Goal: Information Seeking & Learning: Learn about a topic

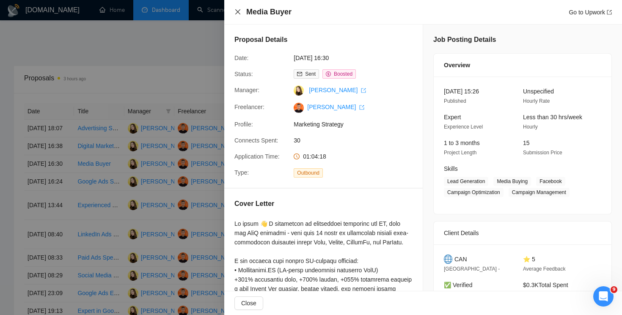
click at [234, 9] on icon "close" at bounding box center [237, 11] width 7 height 7
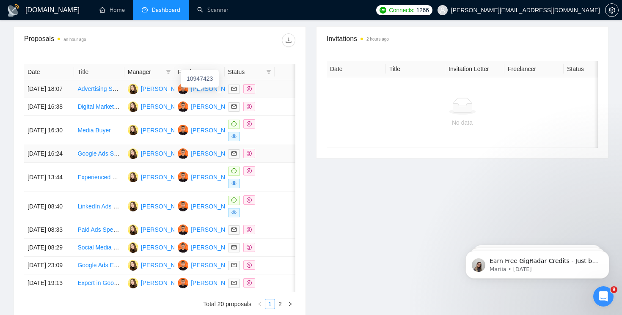
scroll to position [326, 0]
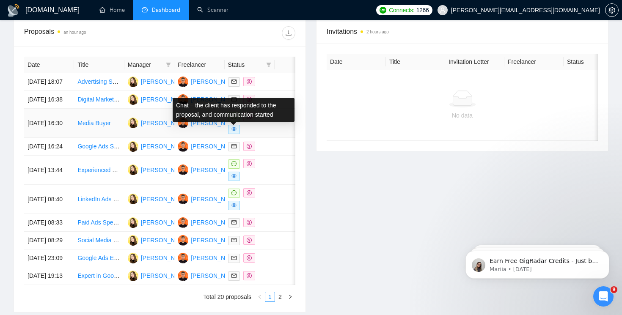
click at [234, 119] on icon "message" at bounding box center [233, 116] width 5 height 5
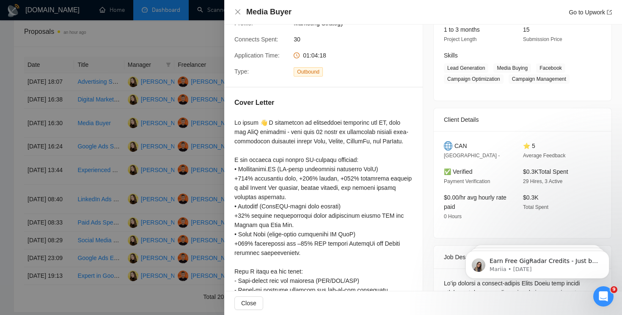
scroll to position [117, 0]
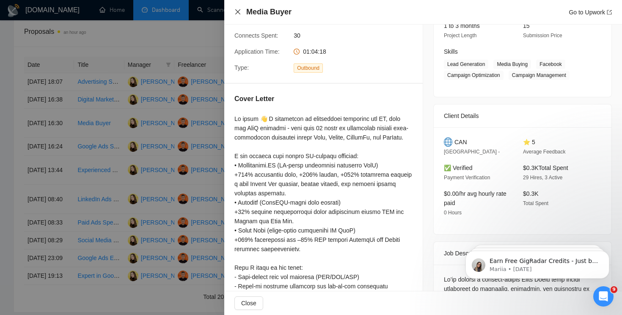
click at [237, 13] on icon "close" at bounding box center [237, 11] width 7 height 7
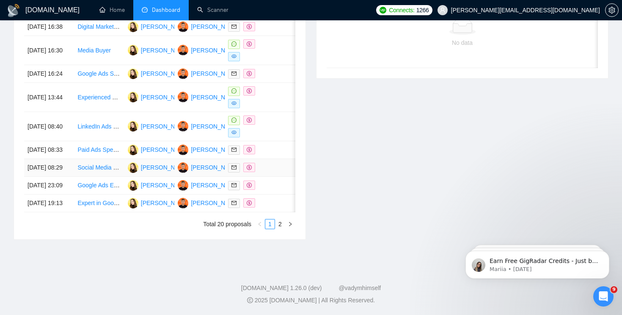
scroll to position [438, 0]
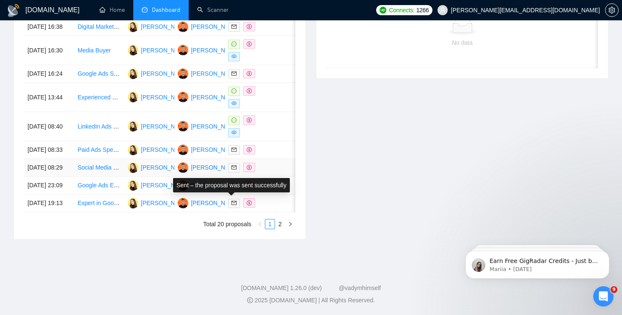
click at [248, 165] on icon "dollar" at bounding box center [249, 167] width 5 height 5
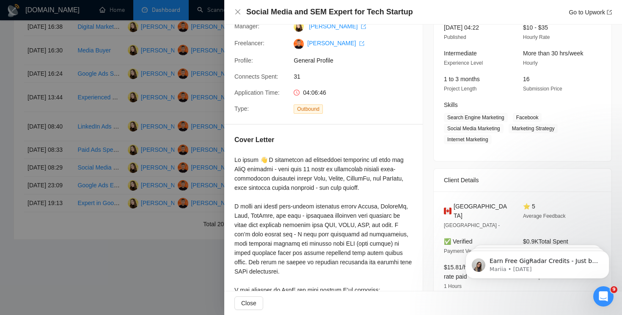
scroll to position [39, 0]
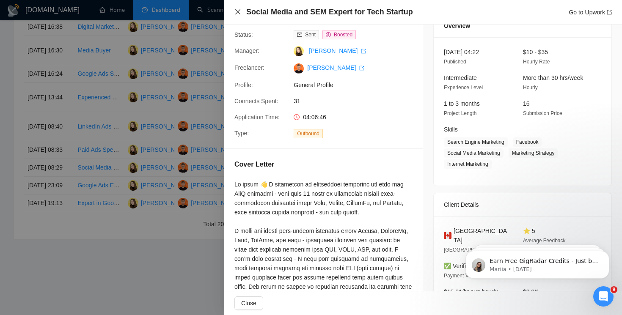
click at [241, 14] on icon "close" at bounding box center [237, 11] width 7 height 7
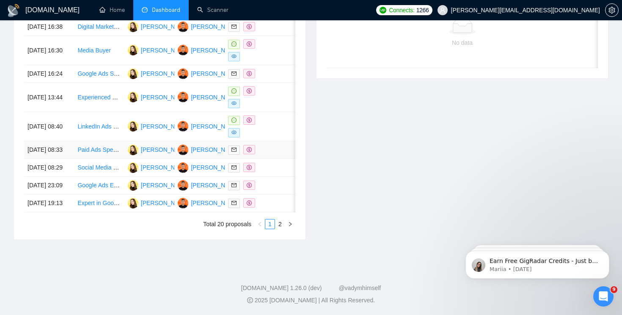
click at [248, 147] on icon "dollar" at bounding box center [249, 149] width 5 height 5
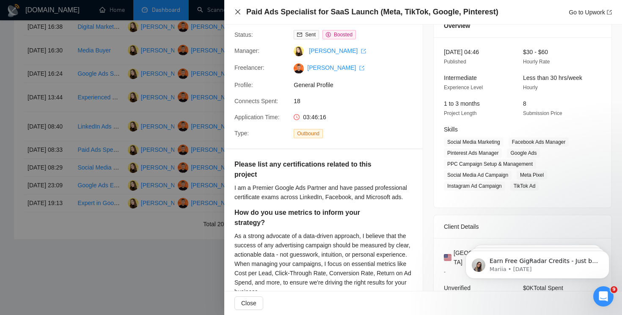
click at [238, 13] on icon "close" at bounding box center [237, 11] width 7 height 7
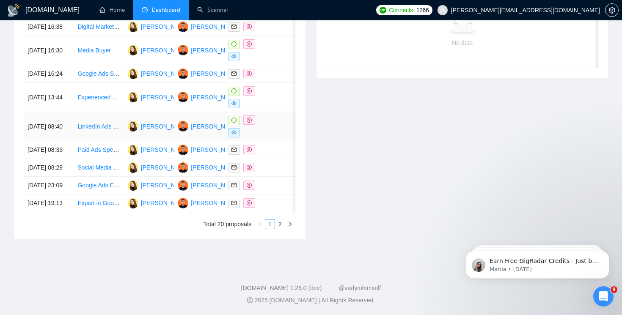
scroll to position [386, 0]
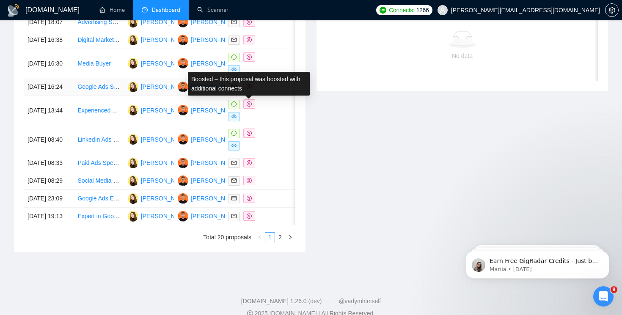
click at [247, 89] on icon "dollar" at bounding box center [249, 86] width 5 height 5
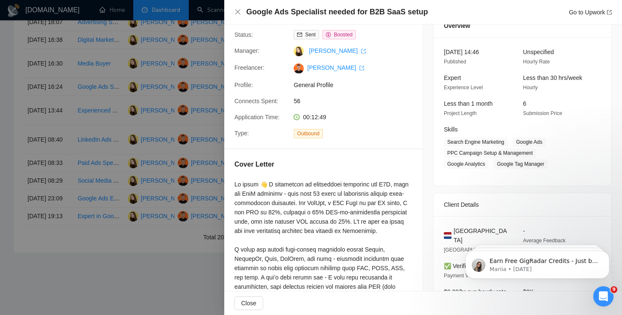
scroll to position [36, 0]
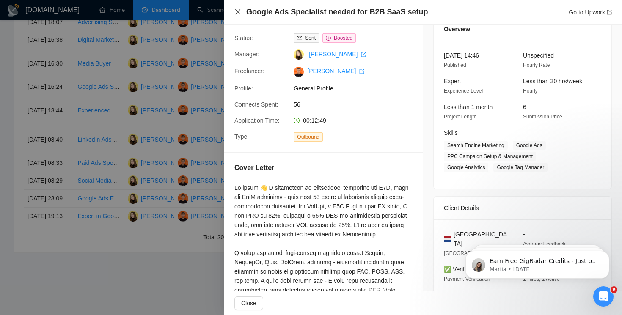
click at [238, 11] on icon "close" at bounding box center [237, 11] width 7 height 7
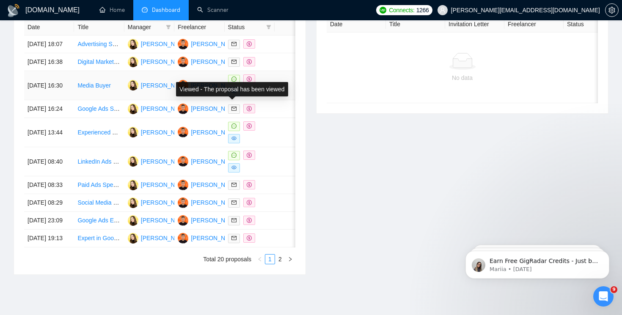
scroll to position [355, 0]
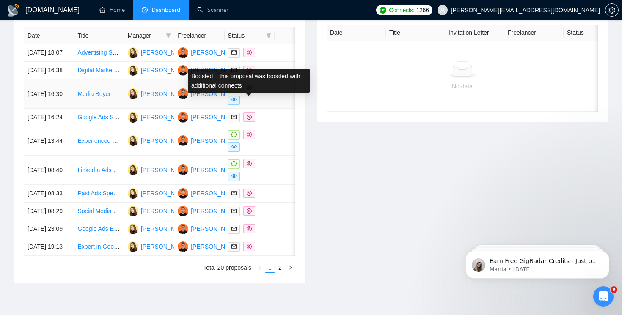
click at [248, 90] on icon "dollar" at bounding box center [249, 87] width 5 height 5
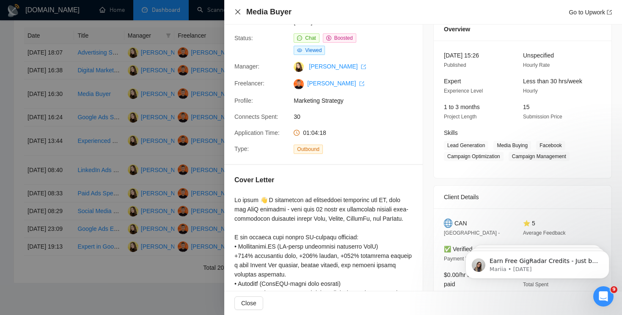
click at [236, 8] on div "Media Buyer Go to Upwork" at bounding box center [422, 12] width 377 height 11
click at [236, 12] on icon "close" at bounding box center [237, 11] width 7 height 7
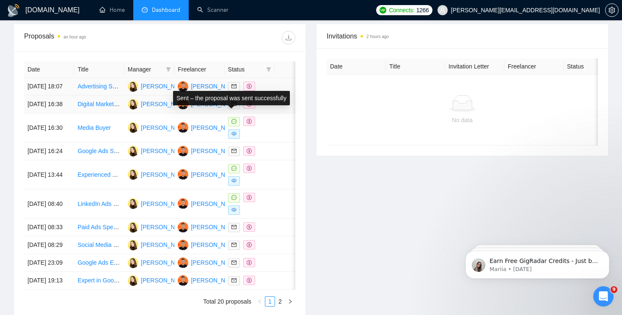
scroll to position [319, 0]
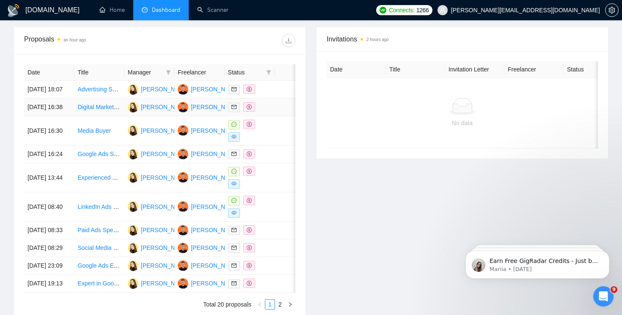
click at [247, 110] on icon "dollar" at bounding box center [249, 107] width 5 height 5
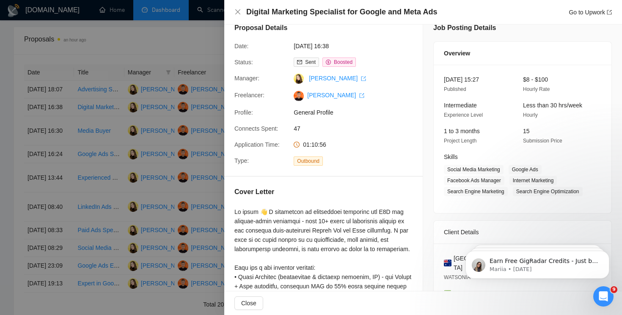
scroll to position [10, 0]
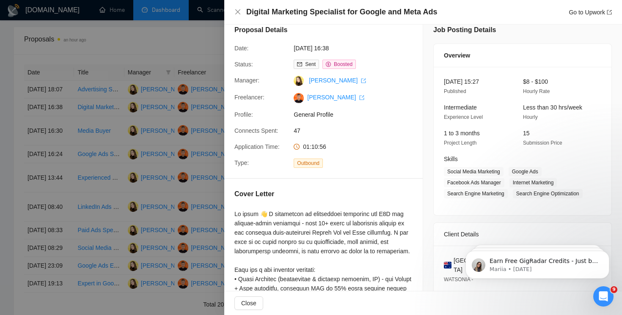
click at [240, 18] on div "Digital Marketing Specialist for Google and Meta Ads Go to Upwork" at bounding box center [423, 12] width 398 height 25
click at [238, 15] on icon "close" at bounding box center [237, 11] width 7 height 7
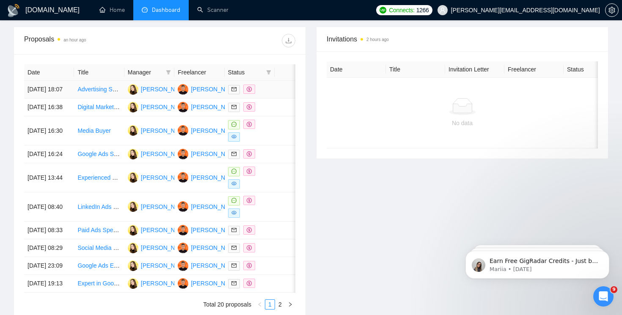
click at [248, 91] on icon "dollar" at bounding box center [249, 89] width 5 height 5
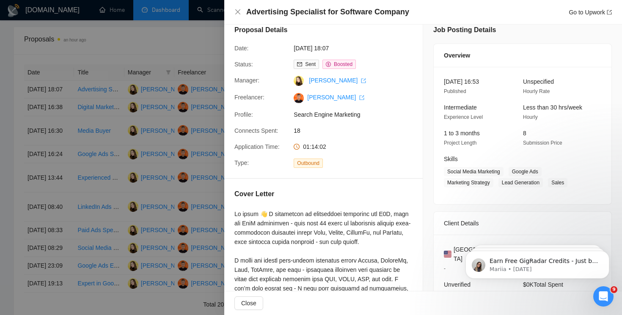
scroll to position [0, 0]
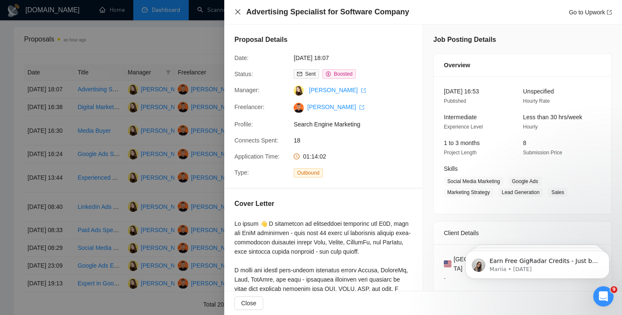
click at [236, 13] on icon "close" at bounding box center [237, 11] width 7 height 7
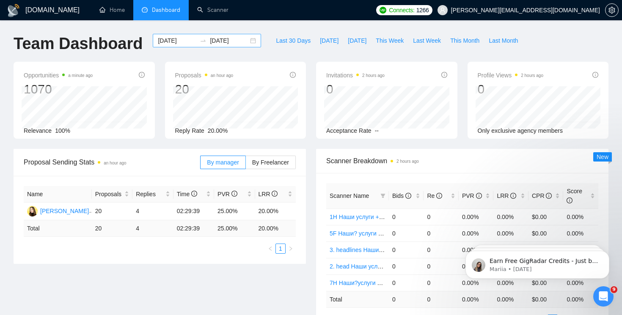
click at [218, 41] on input "[DATE]" at bounding box center [229, 40] width 39 height 9
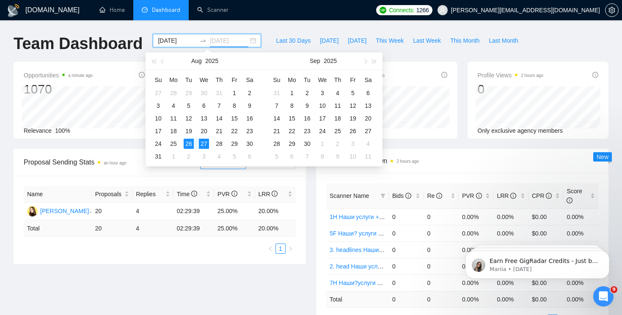
type input "[DATE]"
click at [191, 143] on div "26" at bounding box center [189, 144] width 10 height 10
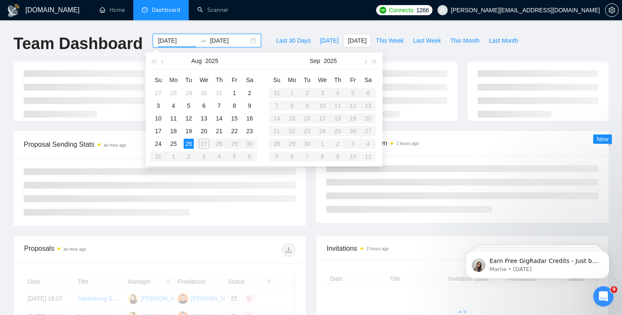
click at [191, 143] on div "26" at bounding box center [189, 144] width 10 height 10
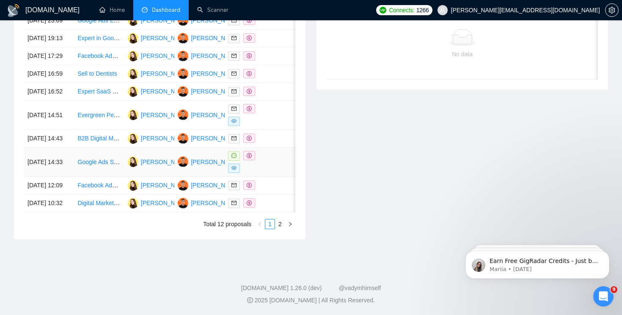
scroll to position [413, 0]
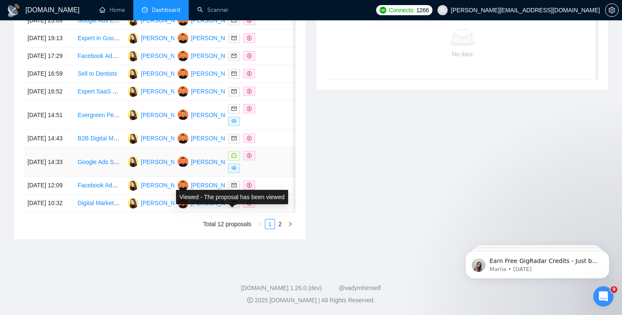
click at [237, 173] on span at bounding box center [234, 168] width 12 height 9
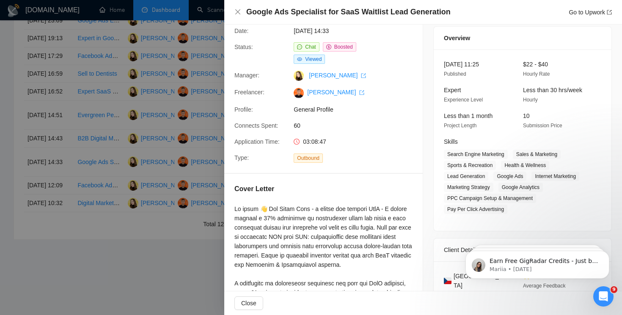
scroll to position [52, 0]
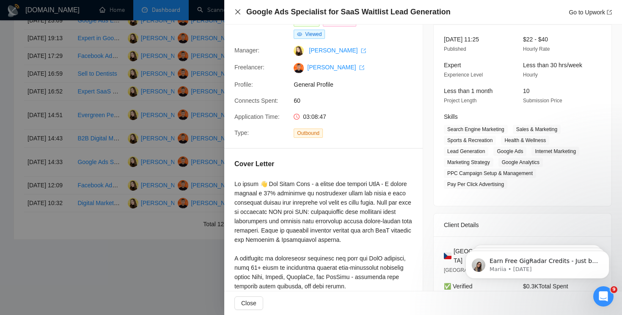
click at [238, 9] on icon "close" at bounding box center [237, 11] width 7 height 7
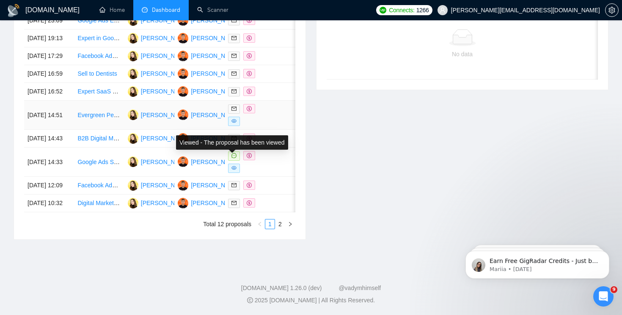
click at [236, 126] on span at bounding box center [234, 121] width 12 height 9
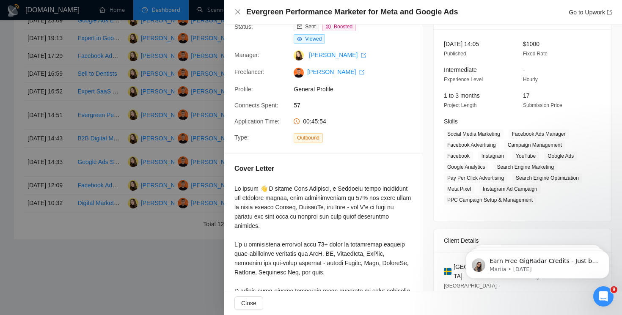
scroll to position [38, 0]
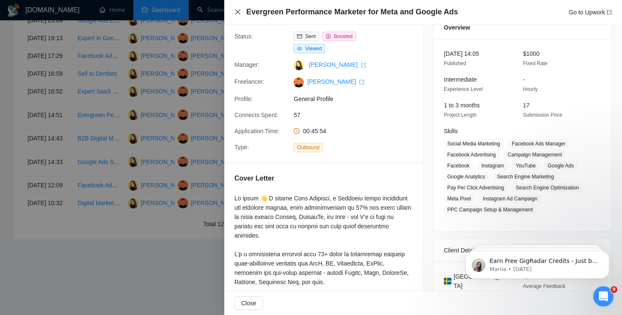
click at [239, 10] on icon "close" at bounding box center [237, 11] width 5 height 5
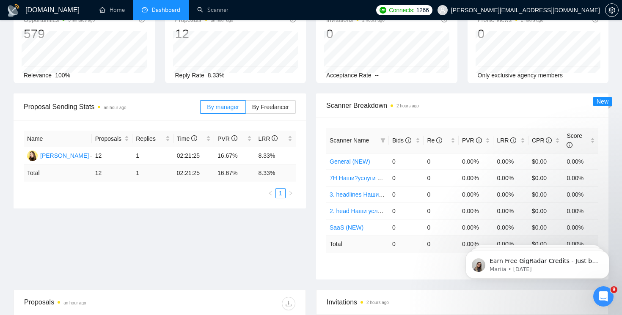
scroll to position [0, 0]
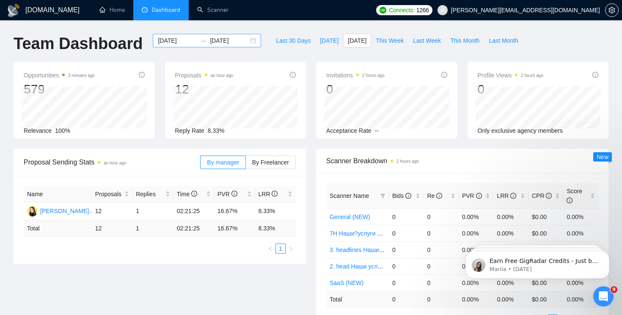
click at [247, 40] on div "[DATE] [DATE]" at bounding box center [207, 41] width 108 height 14
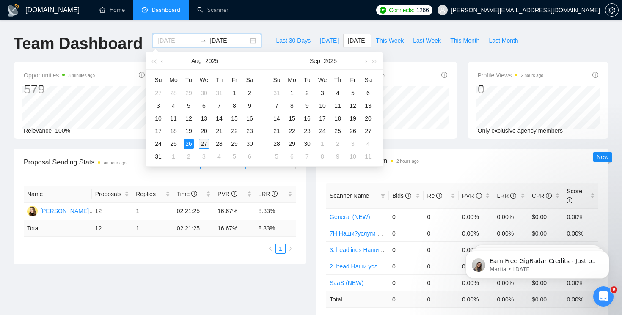
type input "[DATE]"
click at [204, 146] on div "27" at bounding box center [204, 144] width 10 height 10
type input "[DATE]"
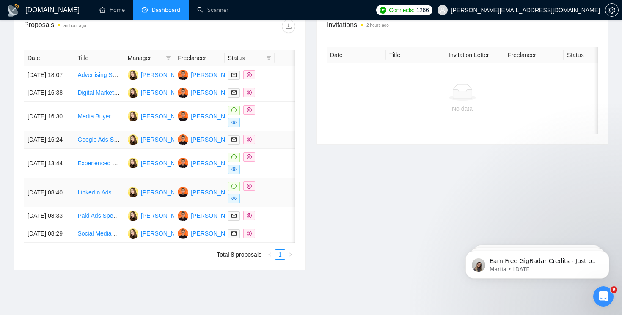
scroll to position [328, 0]
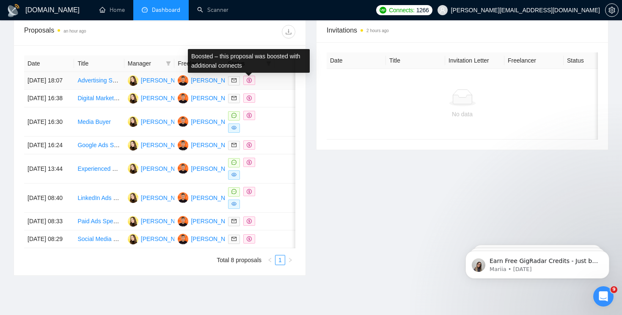
click at [248, 83] on icon "dollar" at bounding box center [249, 80] width 5 height 5
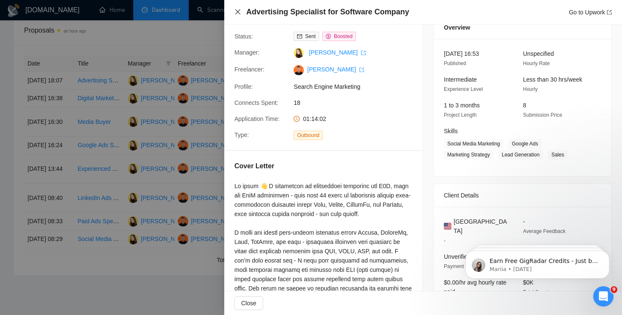
click at [237, 13] on icon "close" at bounding box center [237, 11] width 5 height 5
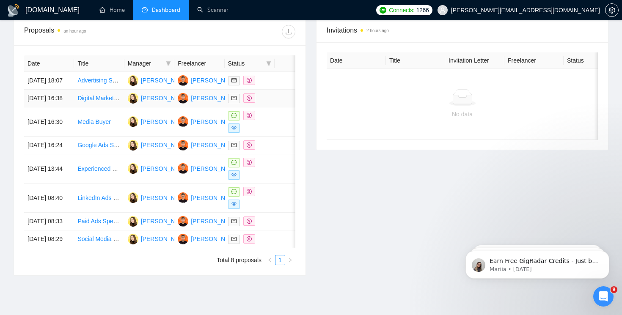
click at [250, 107] on td at bounding box center [250, 99] width 50 height 18
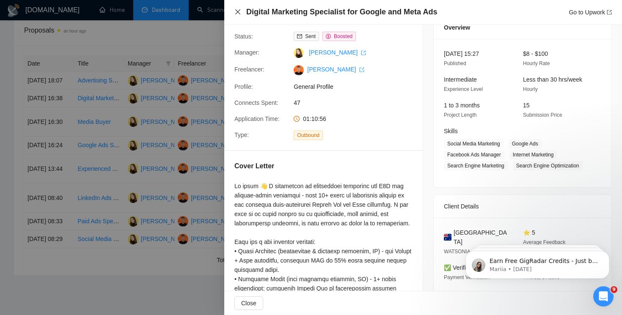
click at [237, 12] on icon "close" at bounding box center [237, 11] width 7 height 7
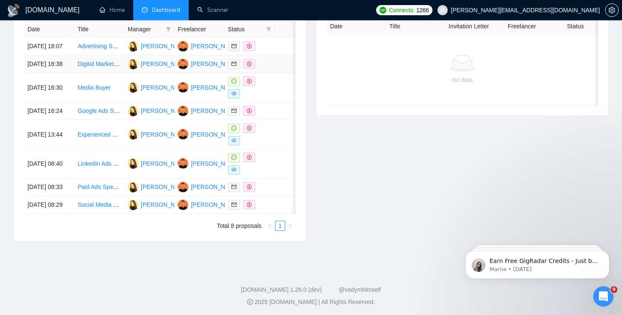
scroll to position [369, 0]
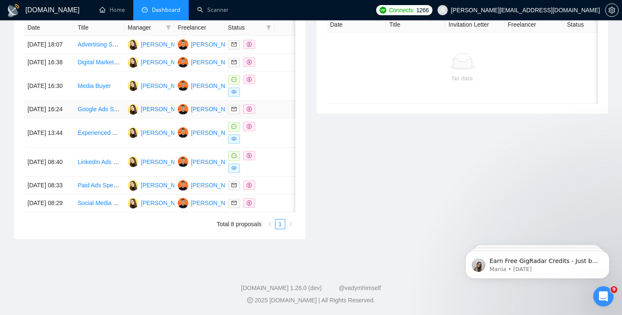
click at [251, 112] on icon "dollar" at bounding box center [249, 109] width 5 height 5
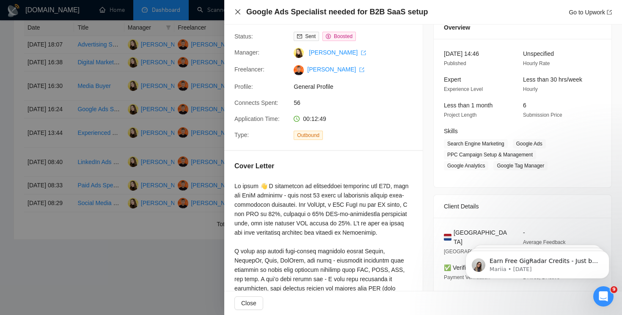
click at [235, 13] on icon "close" at bounding box center [237, 11] width 7 height 7
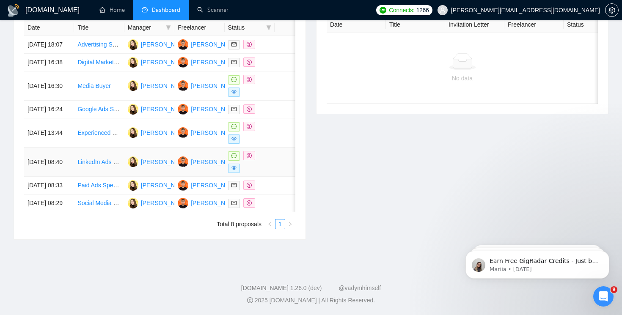
scroll to position [403, 0]
click at [249, 183] on icon "dollar" at bounding box center [249, 185] width 5 height 5
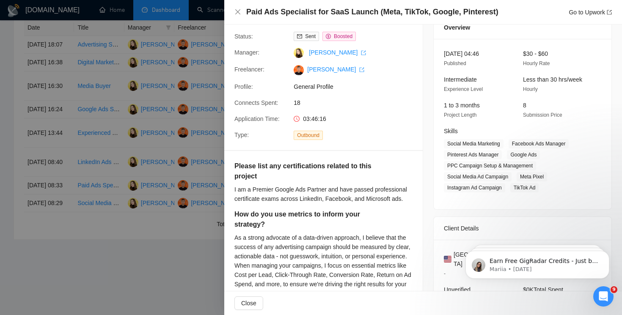
scroll to position [56, 0]
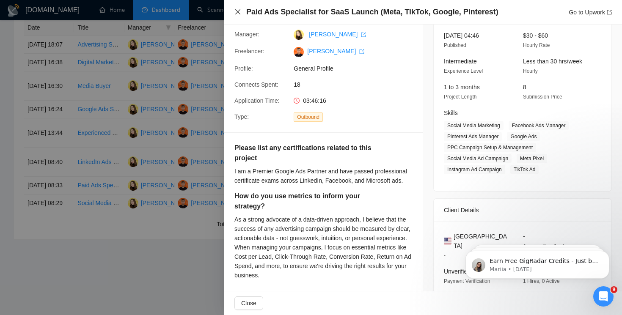
click at [237, 10] on icon "close" at bounding box center [237, 11] width 7 height 7
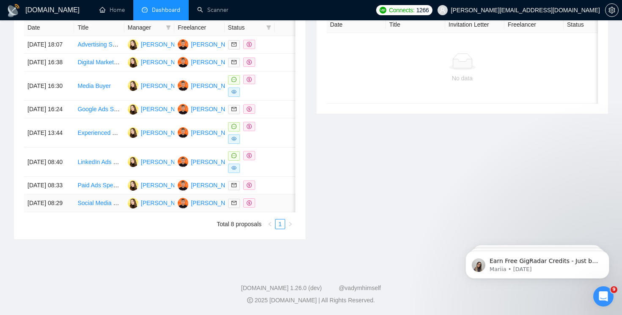
click at [251, 198] on span at bounding box center [249, 202] width 12 height 9
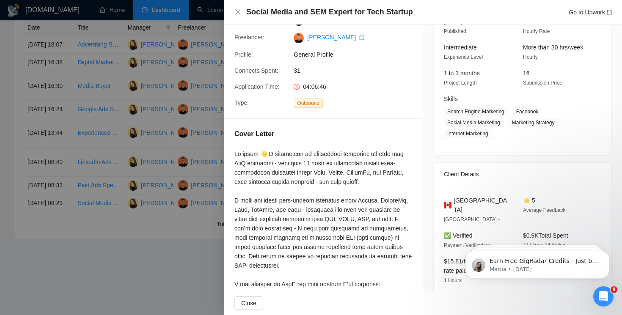
scroll to position [83, 0]
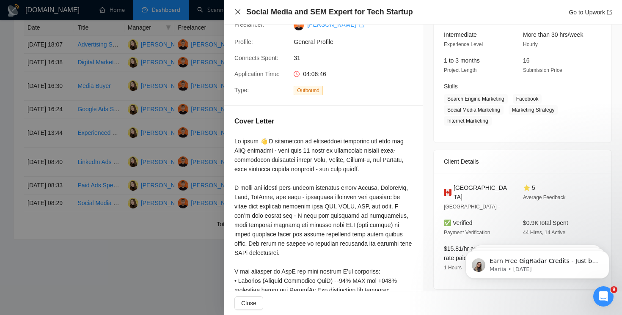
click at [237, 11] on icon "close" at bounding box center [237, 11] width 5 height 5
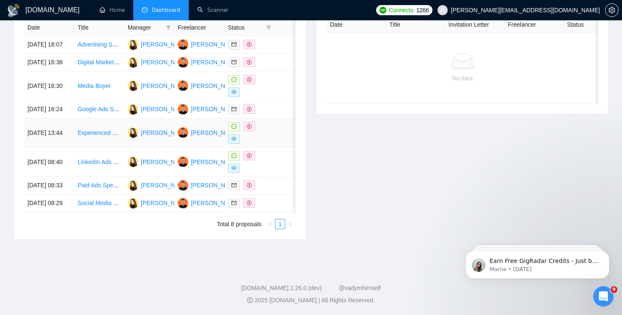
scroll to position [373, 0]
click at [249, 158] on icon "dollar" at bounding box center [249, 155] width 5 height 5
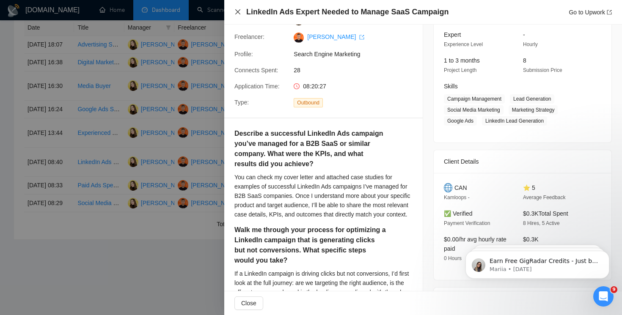
click at [237, 9] on icon "close" at bounding box center [237, 11] width 7 height 7
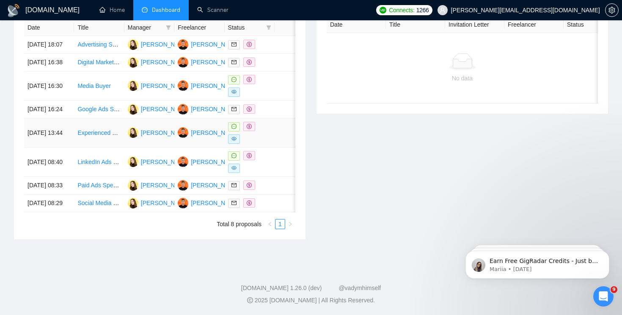
click at [247, 131] on span at bounding box center [249, 126] width 12 height 9
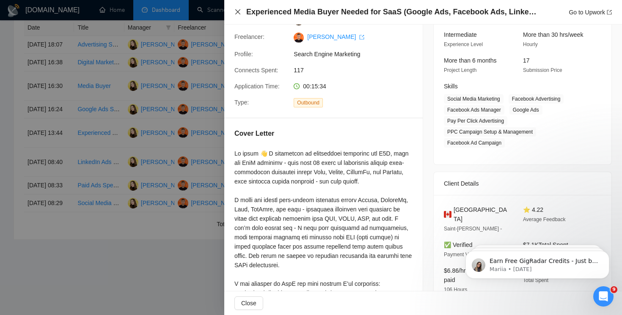
click at [239, 13] on icon "close" at bounding box center [237, 11] width 5 height 5
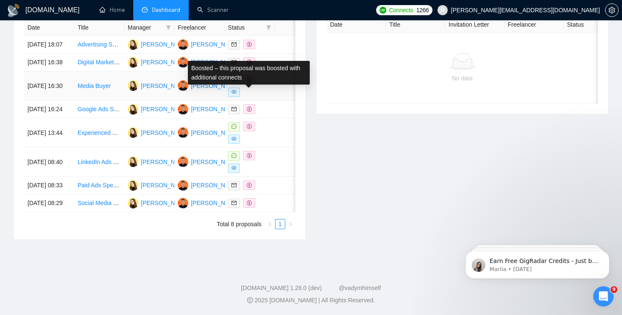
click at [247, 82] on icon "dollar" at bounding box center [249, 79] width 5 height 5
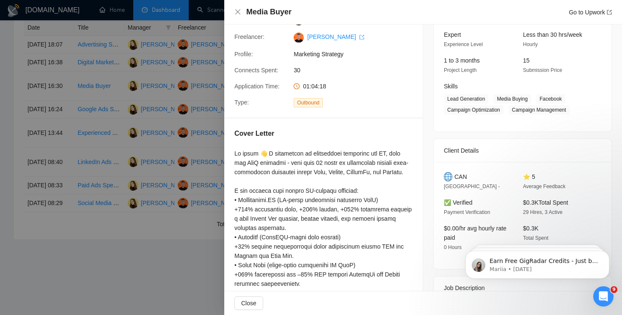
scroll to position [43, 0]
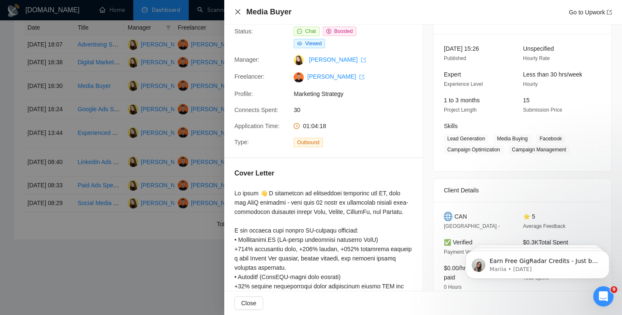
click at [236, 11] on icon "close" at bounding box center [237, 11] width 5 height 5
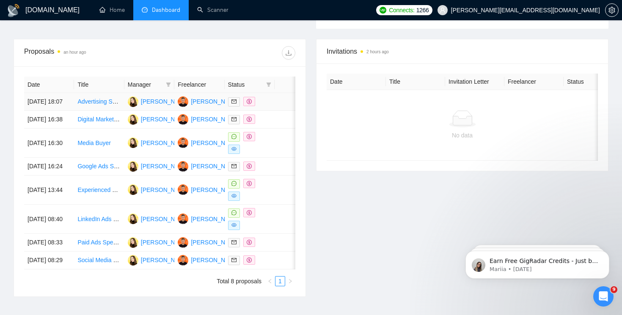
scroll to position [310, 0]
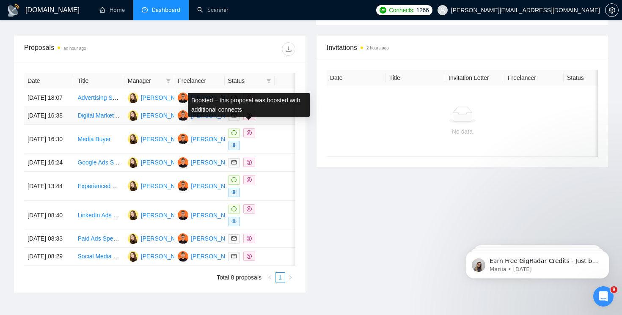
click at [251, 118] on icon "dollar" at bounding box center [249, 115] width 5 height 5
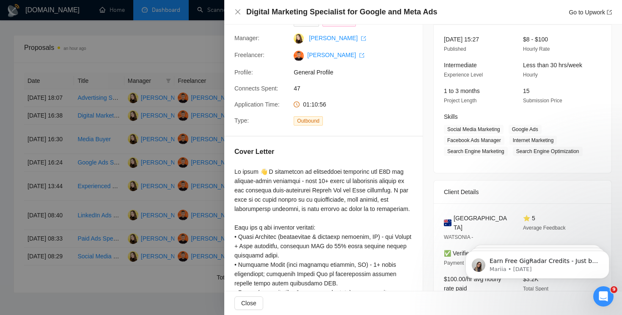
scroll to position [60, 0]
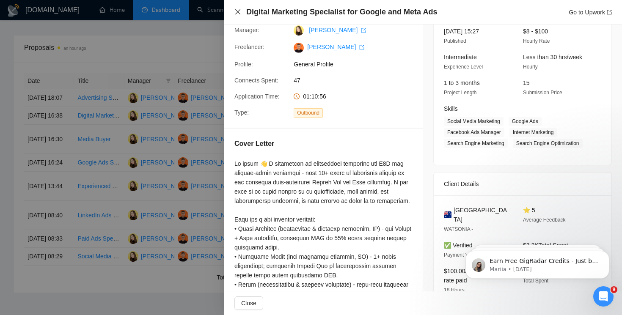
click at [237, 11] on icon "close" at bounding box center [237, 11] width 5 height 5
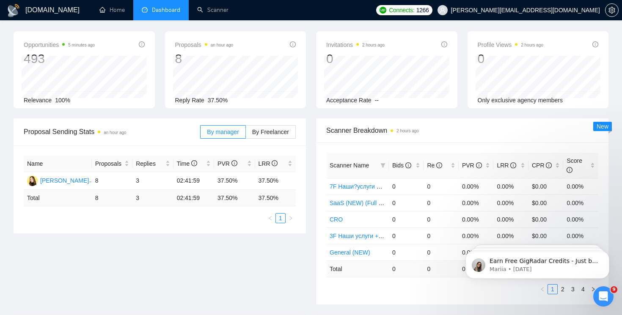
scroll to position [0, 0]
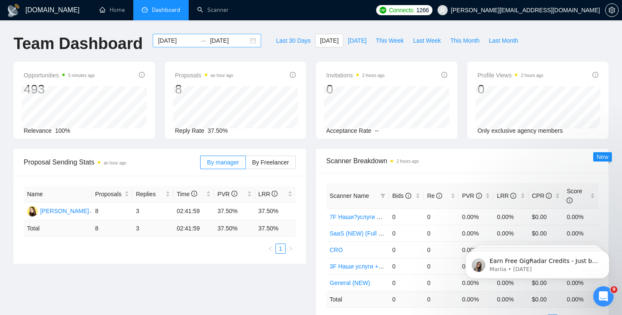
click at [248, 40] on div "[DATE] [DATE]" at bounding box center [207, 41] width 108 height 14
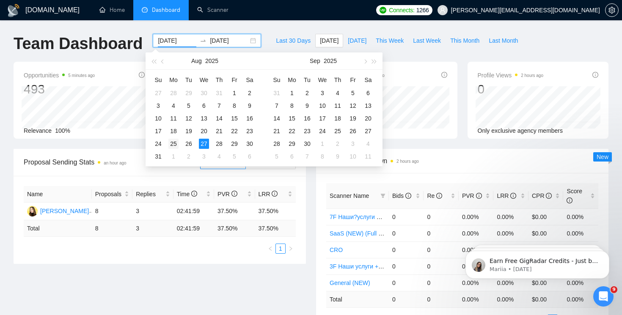
type input "[DATE]"
click at [175, 140] on div "25" at bounding box center [173, 144] width 10 height 10
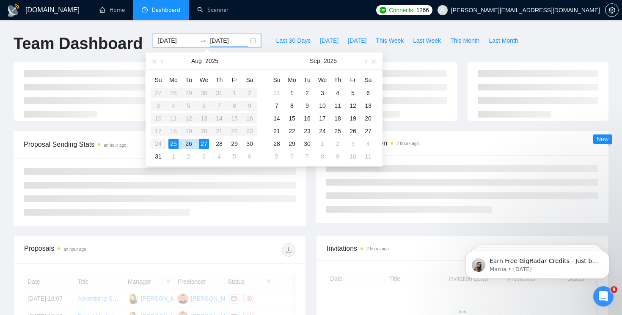
click at [175, 140] on div "25" at bounding box center [173, 144] width 10 height 10
type input "[DATE]"
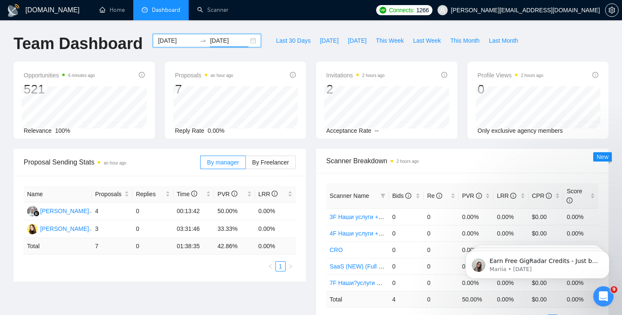
click at [247, 38] on div "[DATE] [DATE]" at bounding box center [207, 41] width 108 height 14
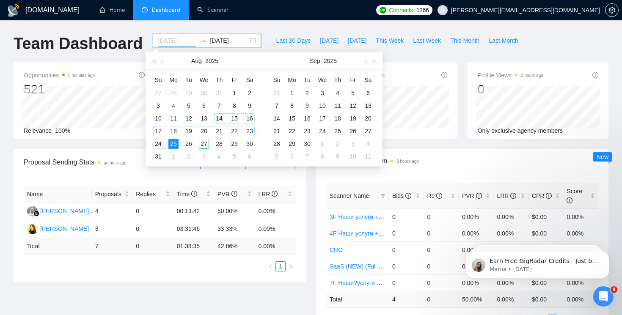
type input "[DATE]"
click at [157, 144] on div "24" at bounding box center [158, 144] width 10 height 10
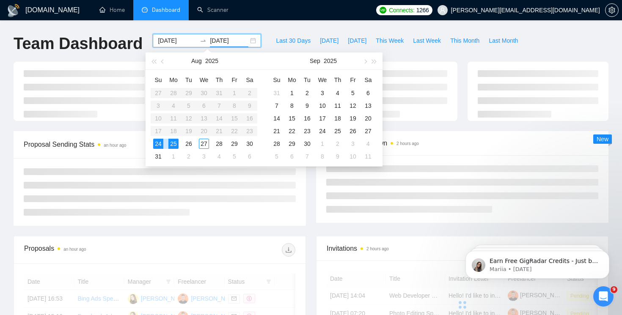
click at [157, 144] on div "24" at bounding box center [158, 144] width 10 height 10
type input "[DATE]"
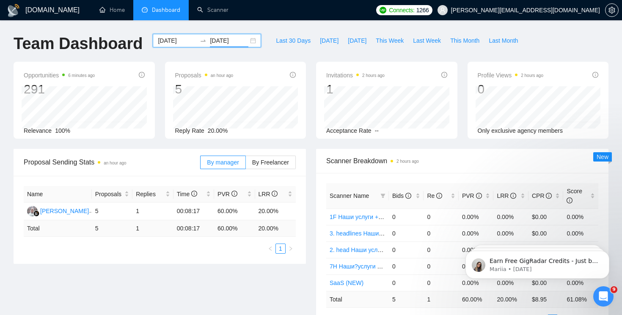
click at [248, 41] on div "[DATE] [DATE]" at bounding box center [207, 41] width 108 height 14
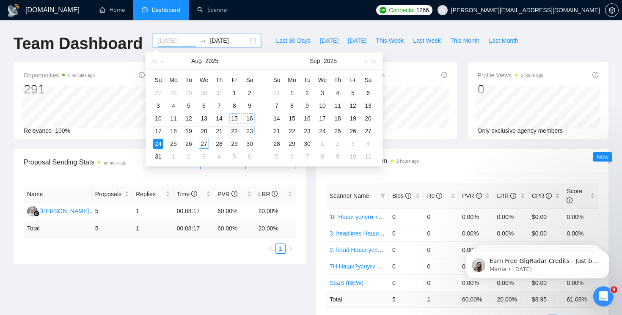
type input "[DATE]"
click at [234, 130] on div "22" at bounding box center [234, 131] width 10 height 10
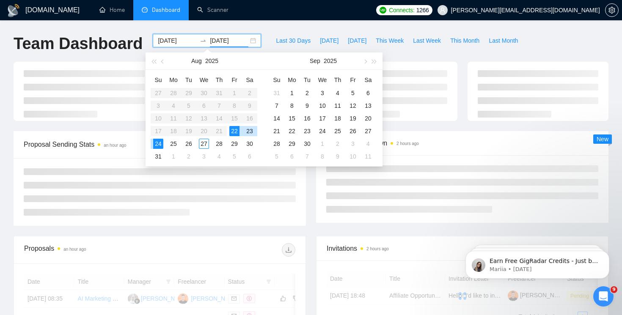
click at [234, 130] on div "22" at bounding box center [234, 131] width 10 height 10
type input "[DATE]"
